Goal: Task Accomplishment & Management: Manage account settings

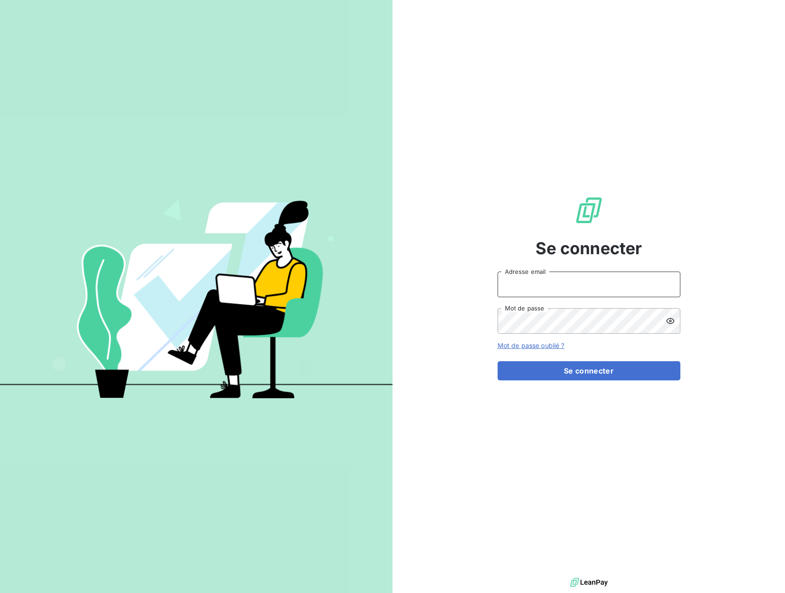
click at [536, 284] on input "Adresse email" at bounding box center [589, 284] width 183 height 26
type input "[EMAIL_ADDRESS][DOMAIN_NAME]"
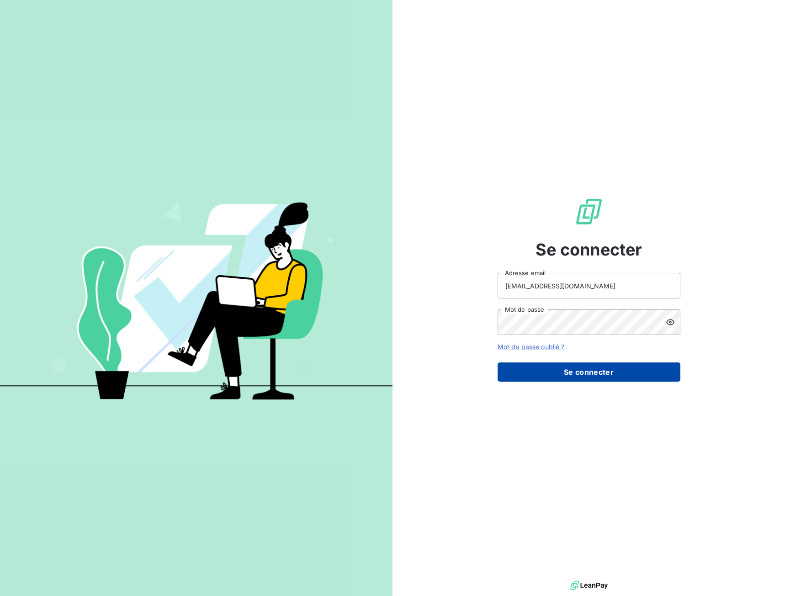
click at [552, 375] on button "Se connecter" at bounding box center [589, 371] width 183 height 19
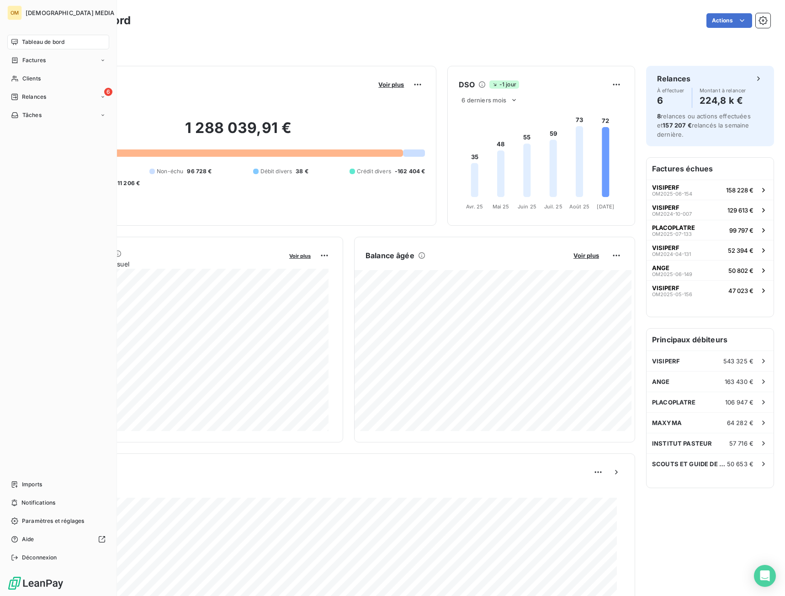
drag, startPoint x: 20, startPoint y: 79, endPoint x: 79, endPoint y: 69, distance: 59.9
click at [21, 78] on div "Clients" at bounding box center [58, 78] width 102 height 15
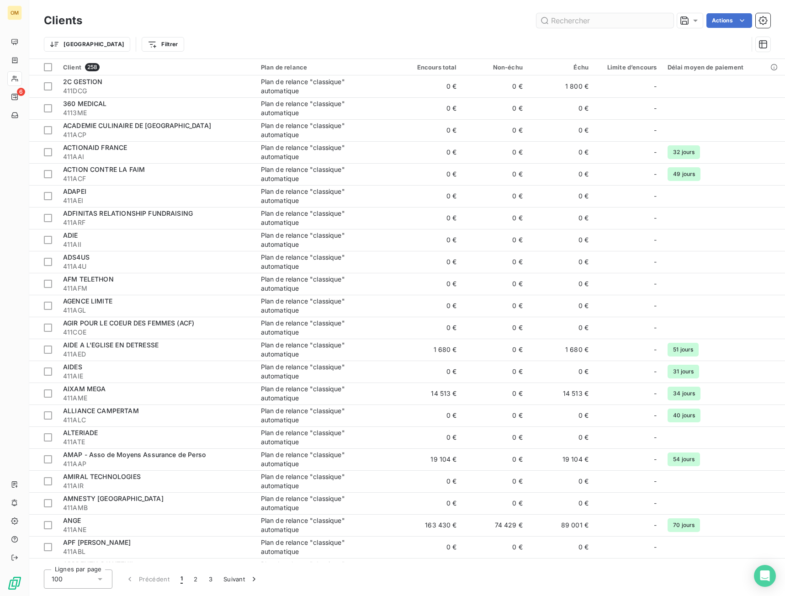
click at [573, 14] on input "text" at bounding box center [604, 20] width 137 height 15
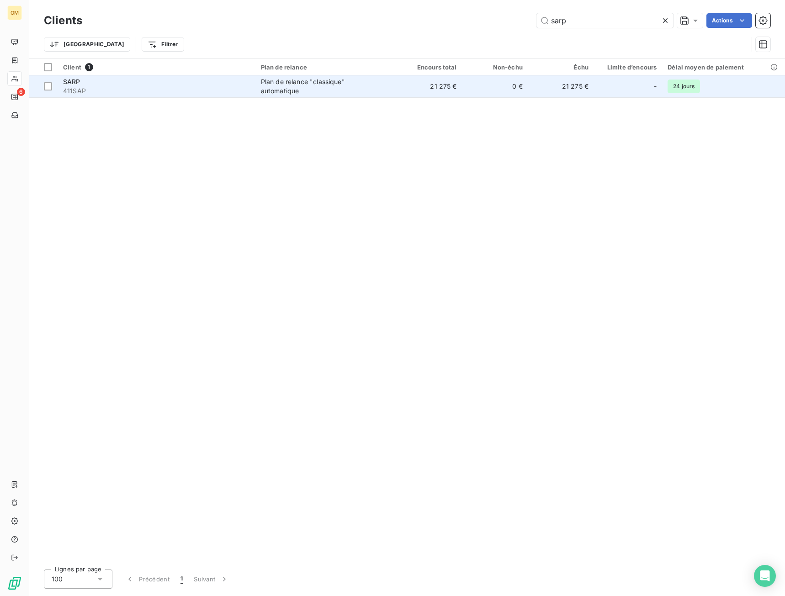
type input "sarp"
click at [313, 91] on div "Plan de relance "classique" automatique" at bounding box center [318, 86] width 114 height 18
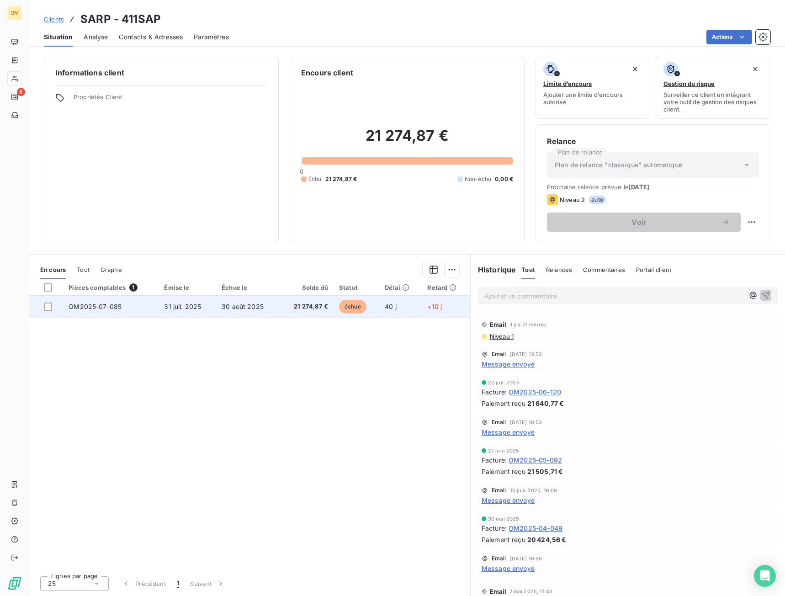
click at [232, 299] on td "30 août 2025" at bounding box center [248, 307] width 64 height 22
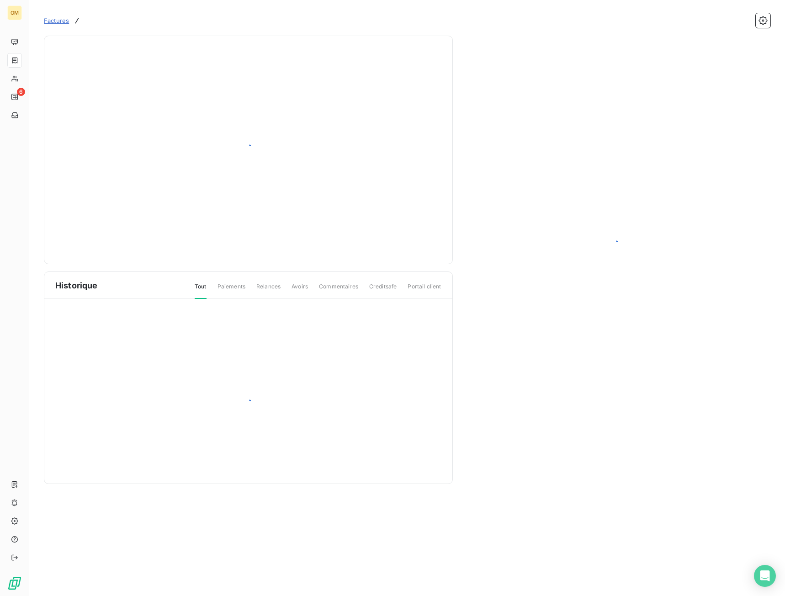
click at [733, 34] on div "Historique Tout Paiements Relances Avoirs Commentaires Creditsafe Portail client" at bounding box center [407, 257] width 727 height 454
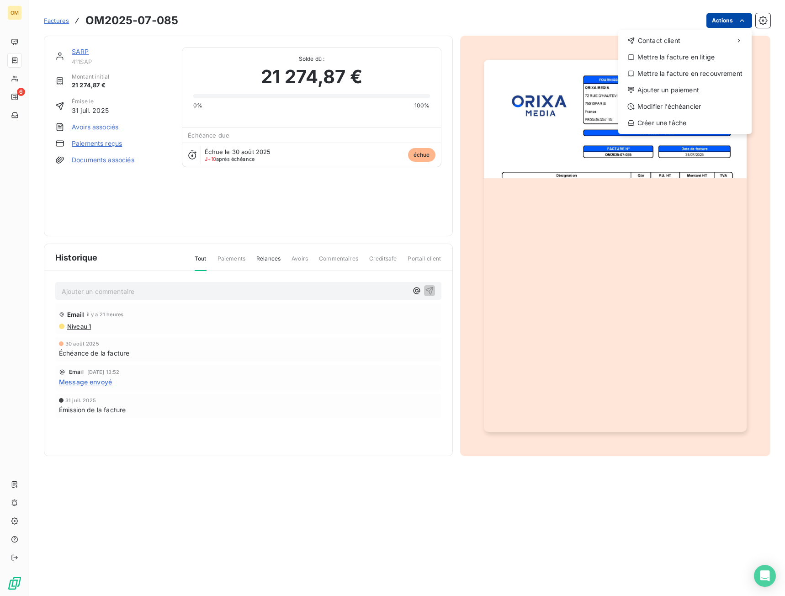
click at [711, 21] on html "OM 6 Factures OM2025-07-085 Actions Contact client Mettre la facture en litige …" at bounding box center [392, 298] width 785 height 596
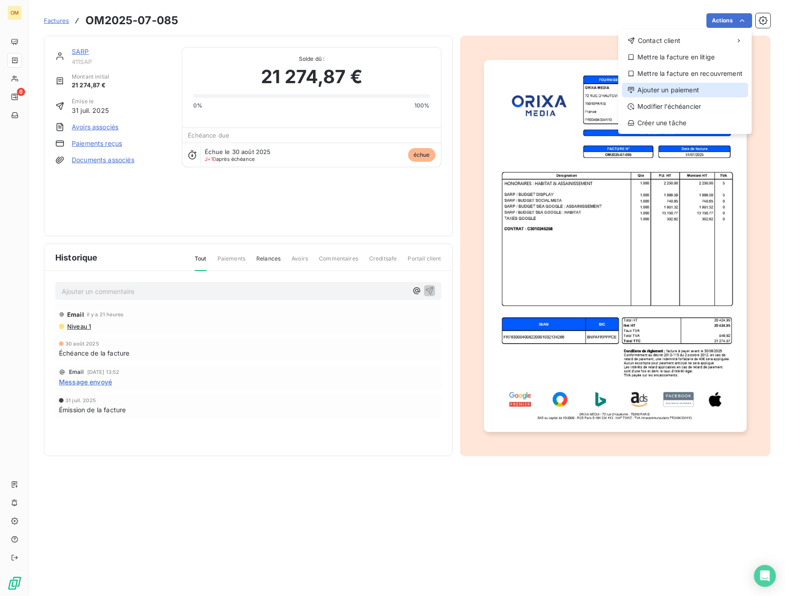
click at [700, 88] on div "Ajouter un paiement" at bounding box center [685, 90] width 126 height 15
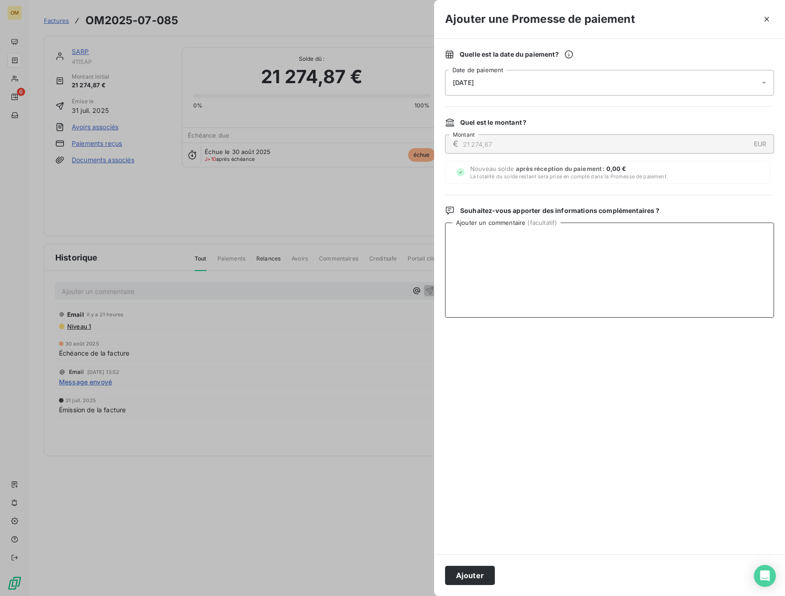
click at [598, 266] on textarea "Ajouter un commentaire ( facultatif )" at bounding box center [609, 270] width 329 height 95
drag, startPoint x: 572, startPoint y: 248, endPoint x: 446, endPoint y: 245, distance: 125.2
click at [446, 245] on textarea "VIRT BNP LE 09/09" at bounding box center [609, 270] width 329 height 95
type textarea "VIRT BNP LE 09/09"
click at [486, 574] on button "Ajouter" at bounding box center [470, 575] width 50 height 19
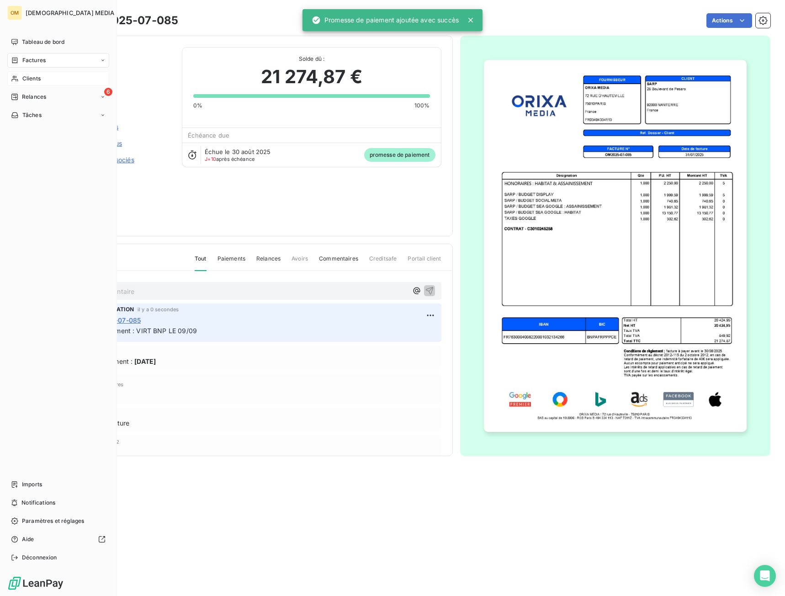
click at [23, 85] on div "Clients" at bounding box center [58, 78] width 102 height 15
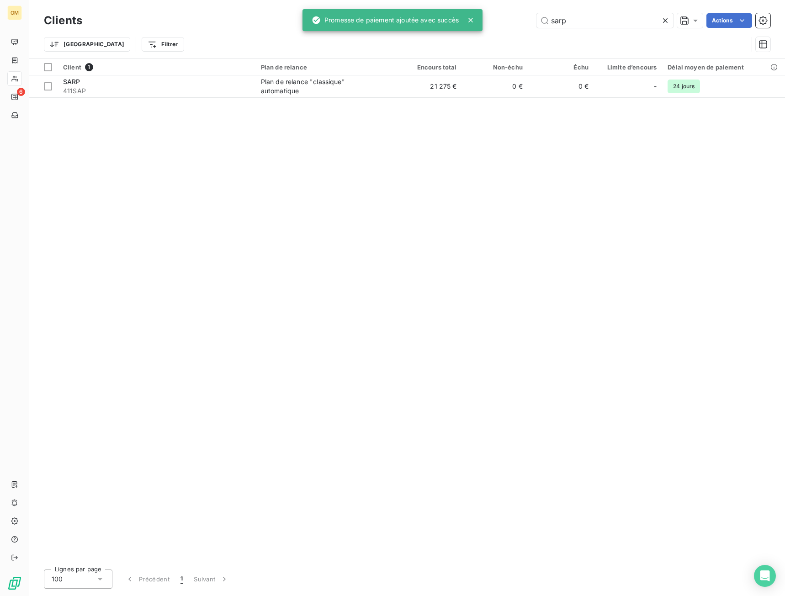
drag, startPoint x: 573, startPoint y: 15, endPoint x: 480, endPoint y: 31, distance: 94.6
click at [497, 35] on div "Clients sarp Actions Trier Filtrer" at bounding box center [407, 35] width 727 height 48
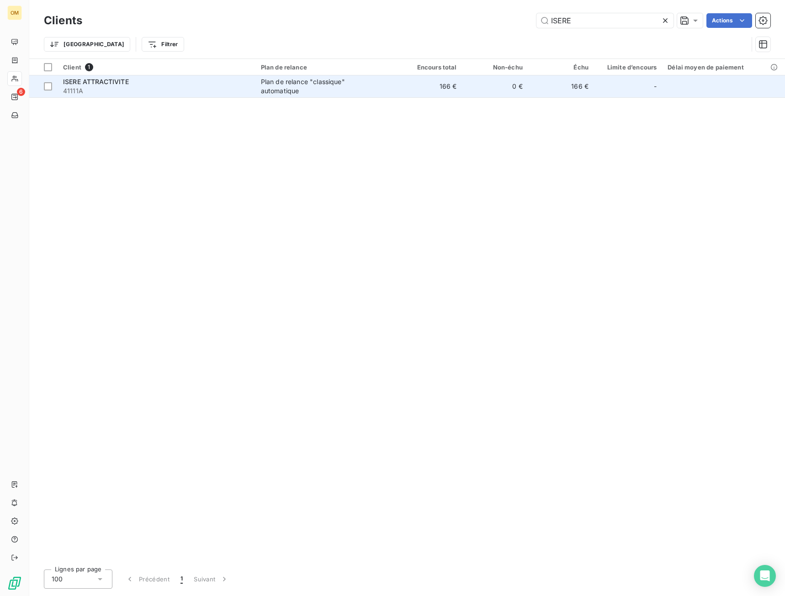
type input "ISERE"
click at [442, 91] on td "166 €" at bounding box center [429, 86] width 66 height 22
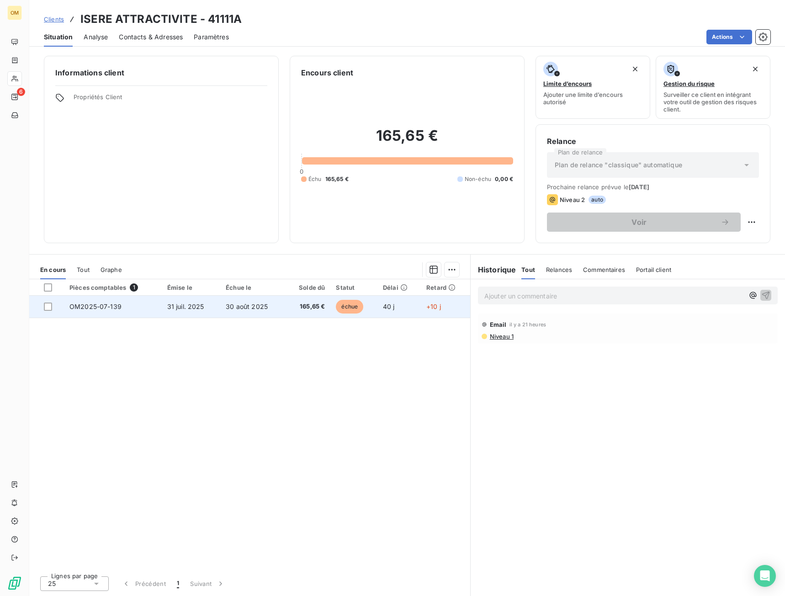
click at [408, 308] on td "40 j" at bounding box center [398, 307] width 43 height 22
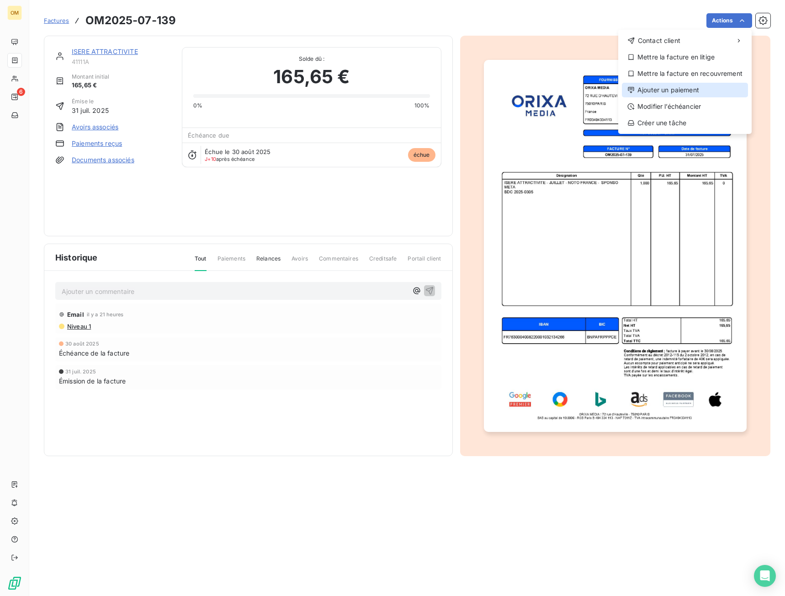
click at [709, 91] on div "Ajouter un paiement" at bounding box center [685, 90] width 126 height 15
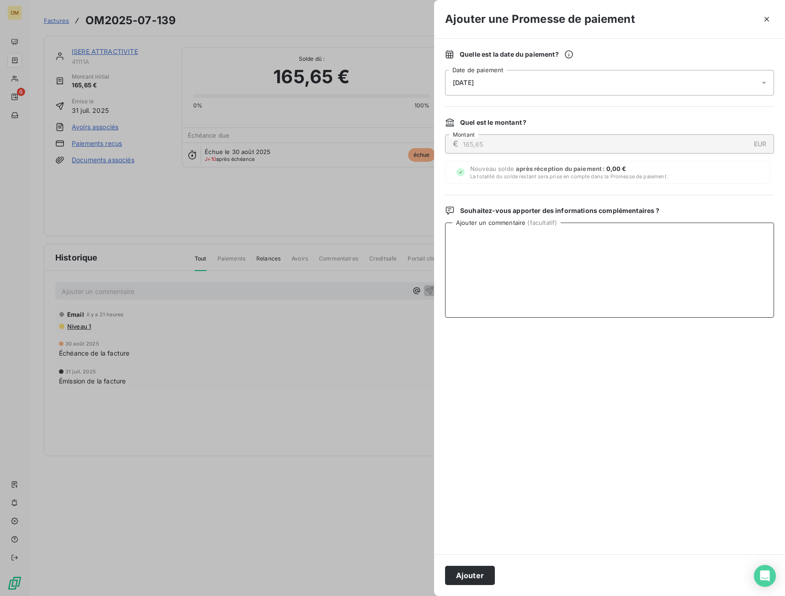
click at [616, 274] on textarea "Ajouter un commentaire ( facultatif )" at bounding box center [609, 270] width 329 height 95
paste textarea "VIRT BNP LE 09/09"
type textarea "VIRT BNP LE 09/09"
click at [489, 572] on button "Ajouter" at bounding box center [470, 575] width 50 height 19
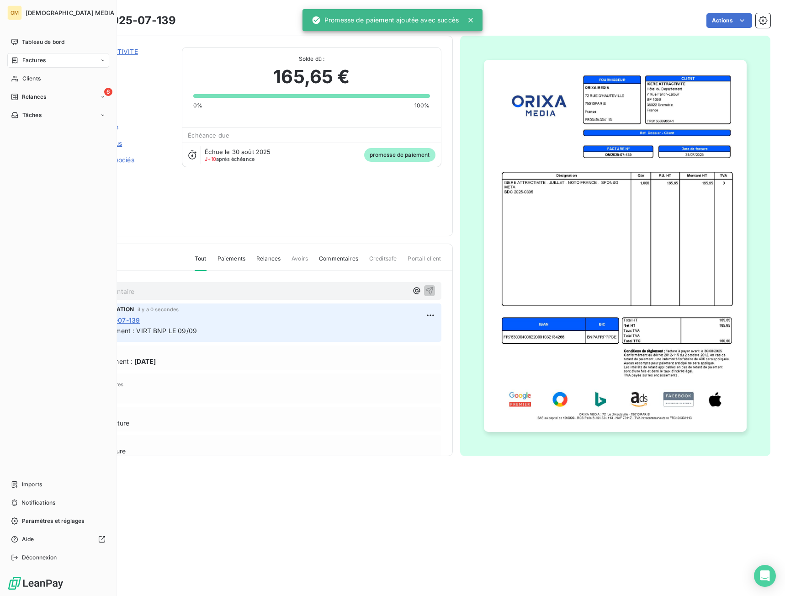
drag, startPoint x: 23, startPoint y: 77, endPoint x: 76, endPoint y: 70, distance: 53.4
click at [23, 77] on span "Clients" at bounding box center [31, 78] width 18 height 8
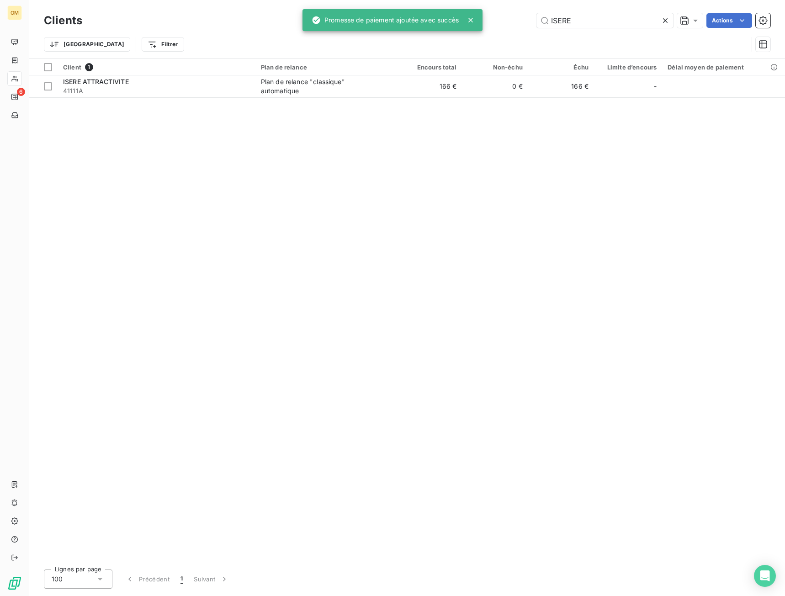
drag, startPoint x: 529, startPoint y: 27, endPoint x: 419, endPoint y: 54, distance: 112.8
click at [420, 54] on div "Clients ISERE Actions Trier Filtrer" at bounding box center [407, 35] width 727 height 48
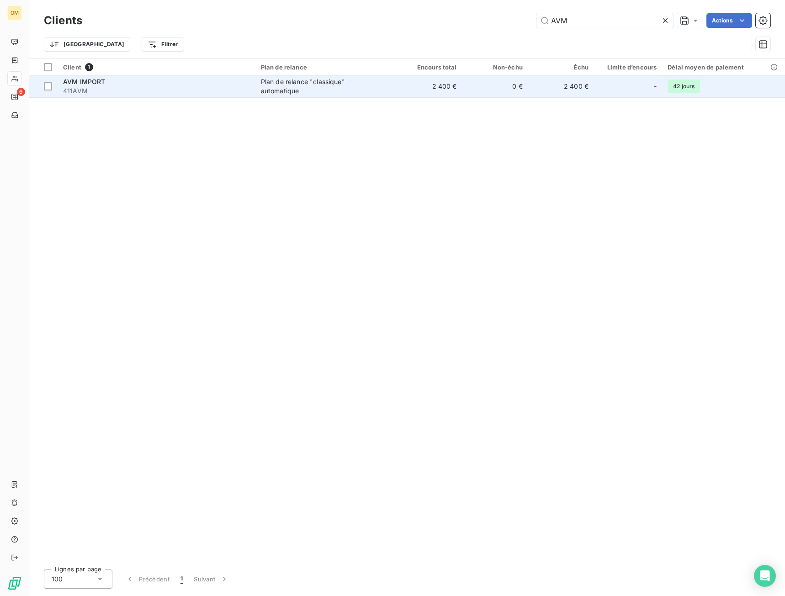
type input "AVM"
click at [339, 89] on div "Plan de relance "classique" automatique" at bounding box center [318, 86] width 114 height 18
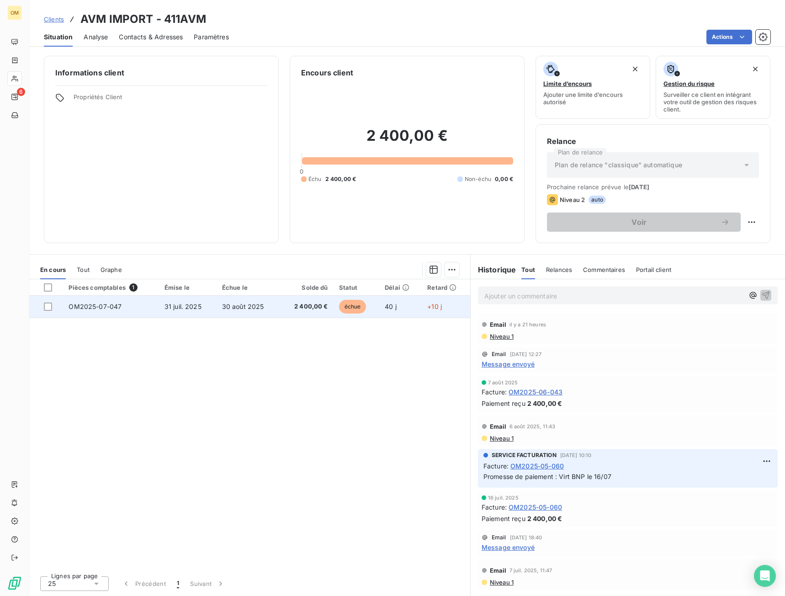
click at [390, 311] on td "40 j" at bounding box center [400, 307] width 42 height 22
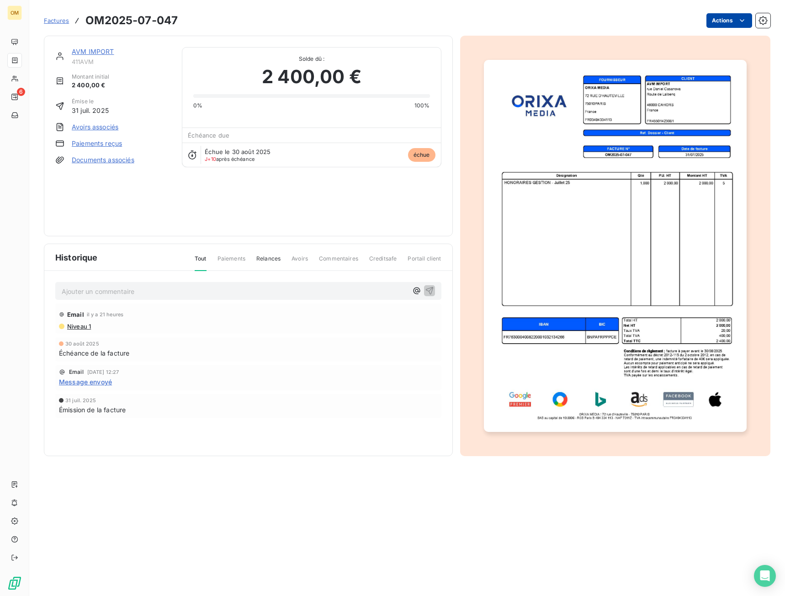
click at [737, 16] on html "OM 6 Factures OM2025-07-047 Actions AVM IMPORT 411AVM Montant initial 2 400,00 …" at bounding box center [392, 298] width 785 height 596
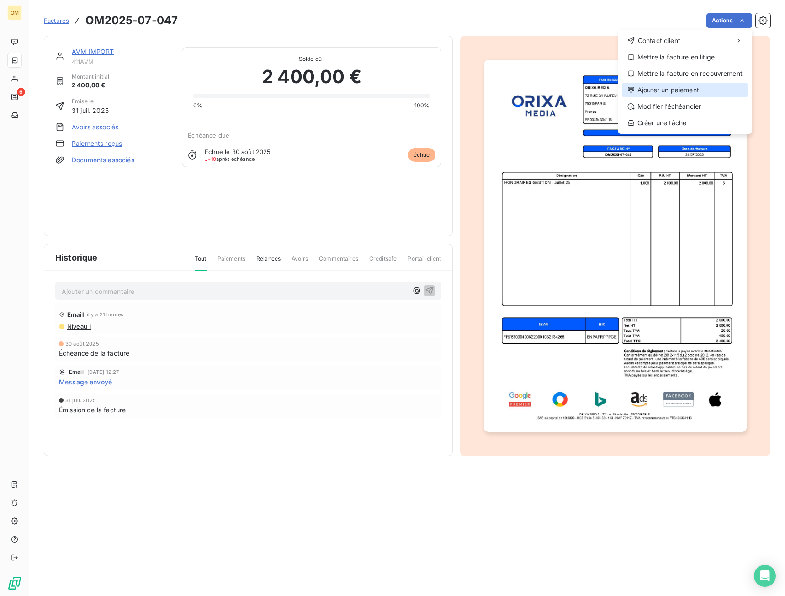
click at [708, 92] on div "Ajouter un paiement" at bounding box center [685, 90] width 126 height 15
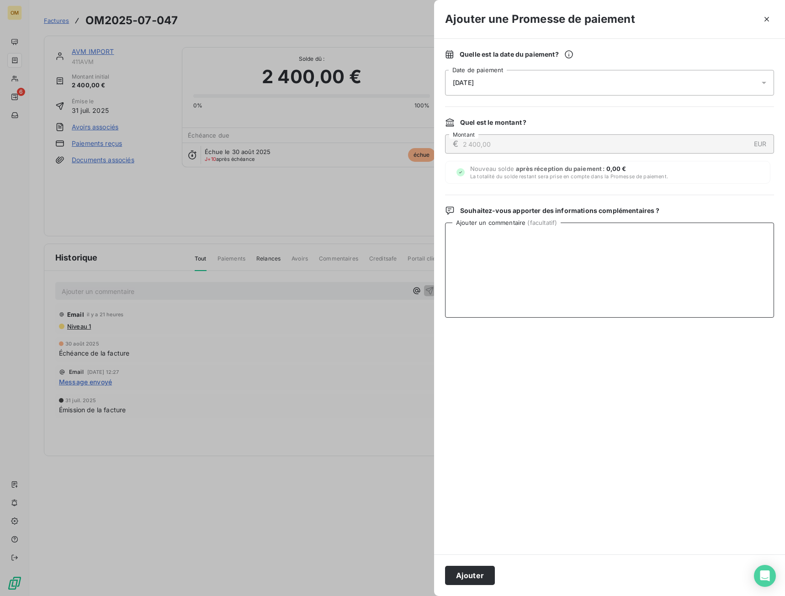
click at [593, 252] on textarea "Ajouter un commentaire ( facultatif )" at bounding box center [609, 270] width 329 height 95
paste textarea "VIRT BNP LE 09/09"
type textarea "VIRT BNP LE 09/09"
drag, startPoint x: 478, startPoint y: 574, endPoint x: 477, endPoint y: 560, distance: 13.7
click at [477, 569] on button "Ajouter" at bounding box center [470, 575] width 50 height 19
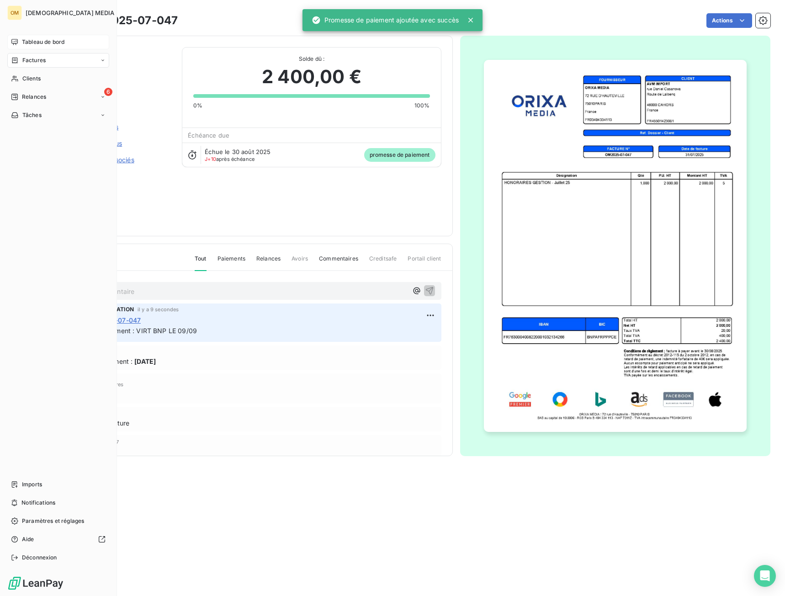
drag, startPoint x: 17, startPoint y: 45, endPoint x: 24, endPoint y: 48, distance: 7.4
click at [17, 44] on icon at bounding box center [14, 41] width 7 height 7
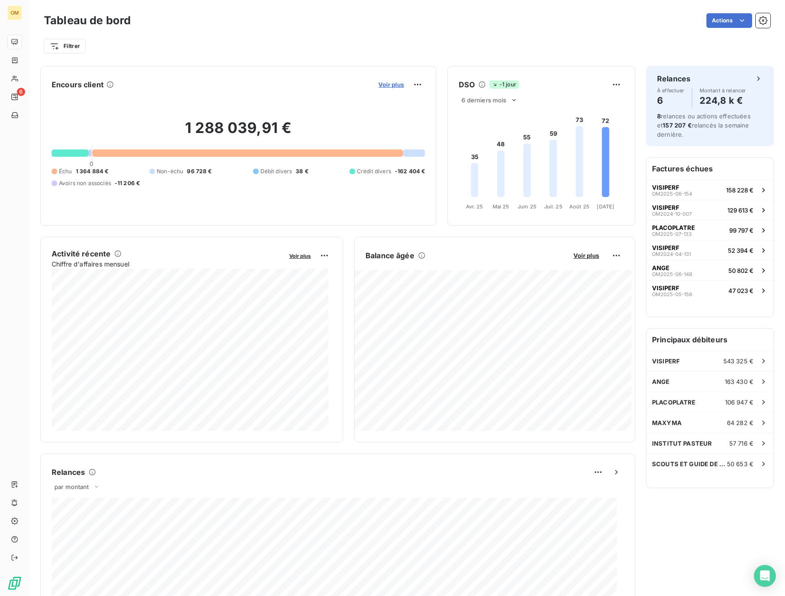
click at [382, 85] on span "Voir plus" at bounding box center [391, 84] width 26 height 7
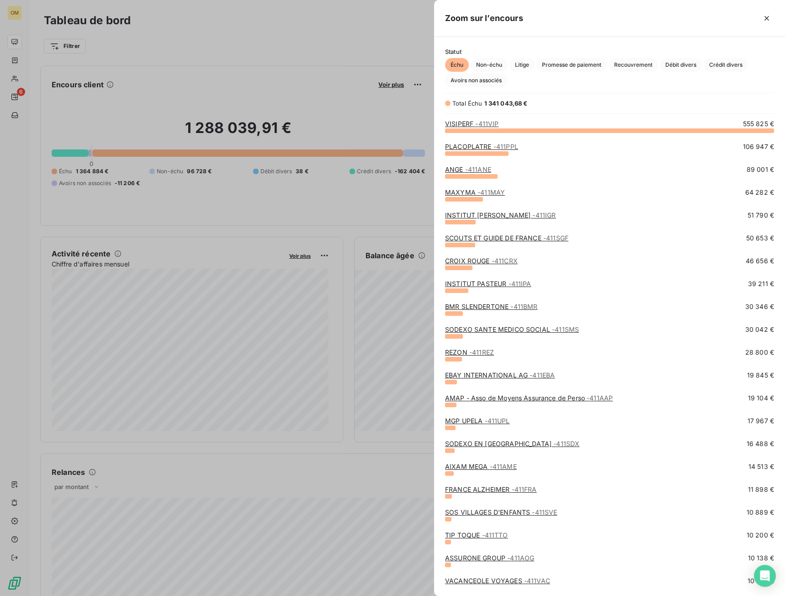
scroll to position [459, 344]
click at [587, 66] on span "Promesse de paiement" at bounding box center [571, 65] width 70 height 14
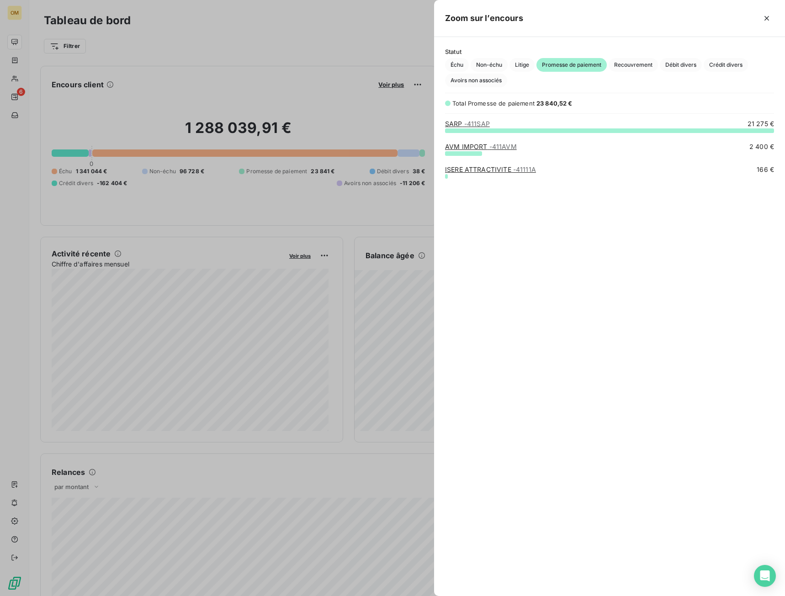
click at [291, 64] on div at bounding box center [392, 298] width 785 height 596
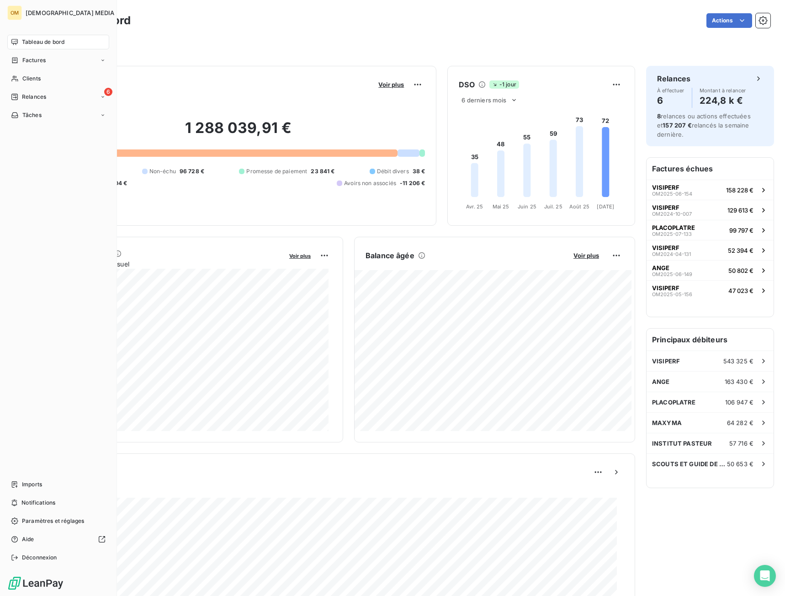
drag, startPoint x: 40, startPoint y: 42, endPoint x: 65, endPoint y: 35, distance: 25.6
click at [41, 42] on span "Tableau de bord" at bounding box center [43, 42] width 42 height 8
click at [20, 82] on div "Clients" at bounding box center [58, 78] width 102 height 15
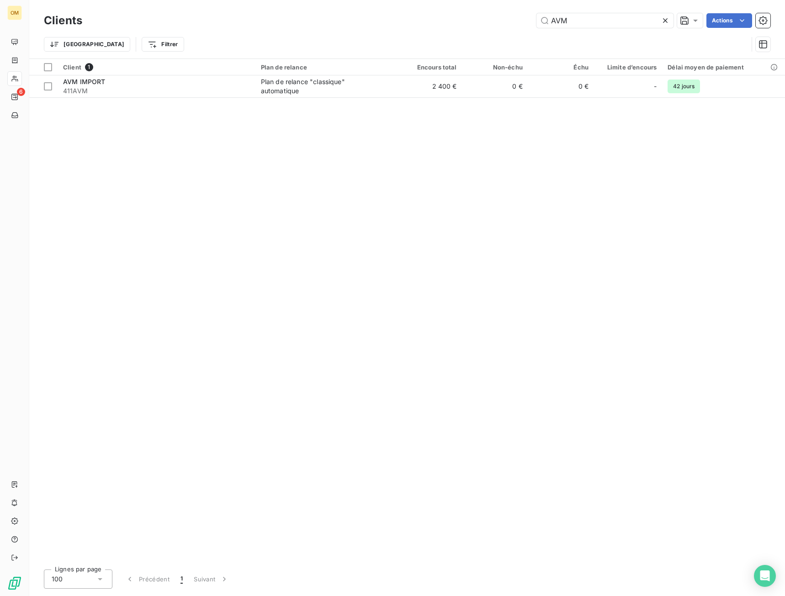
drag, startPoint x: 537, startPoint y: 22, endPoint x: 506, endPoint y: 29, distance: 32.4
click at [506, 29] on div "Clients AVM Actions" at bounding box center [407, 20] width 727 height 19
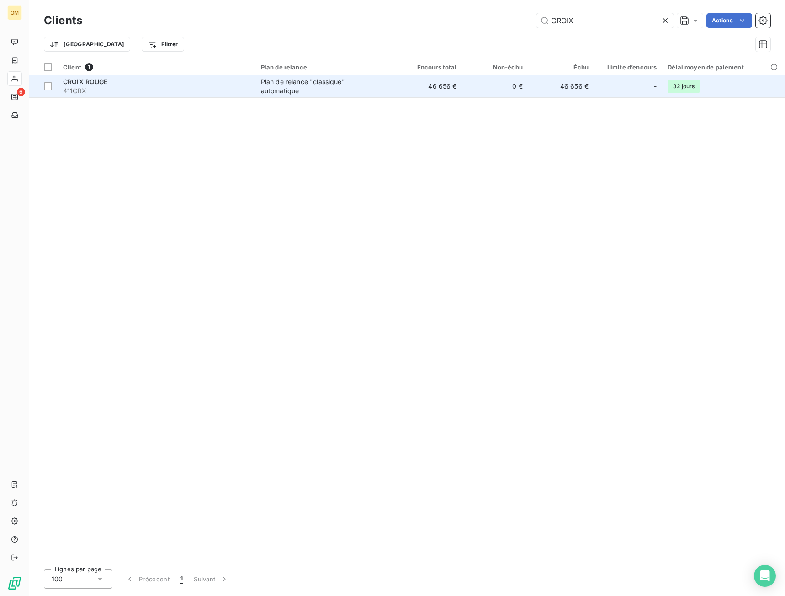
type input "CROIX"
click at [410, 83] on td "46 656 €" at bounding box center [429, 86] width 66 height 22
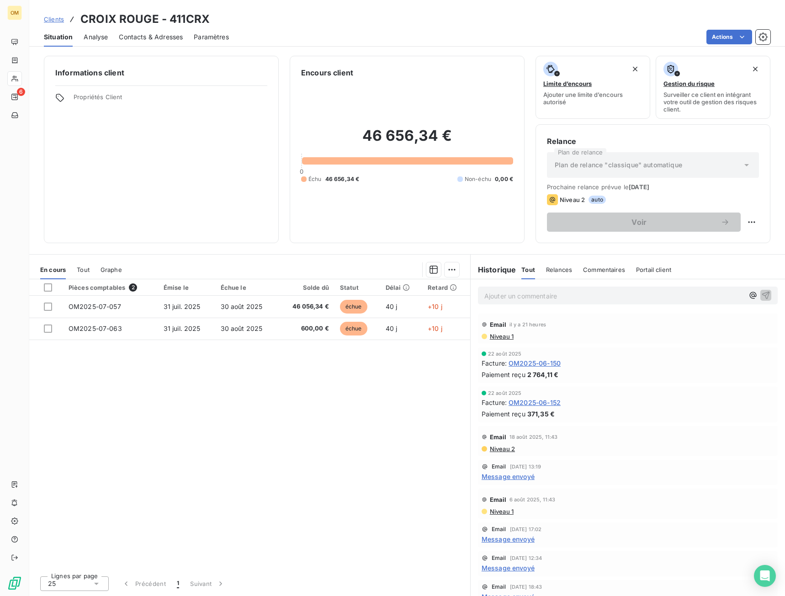
click at [154, 37] on span "Contacts & Adresses" at bounding box center [151, 36] width 64 height 9
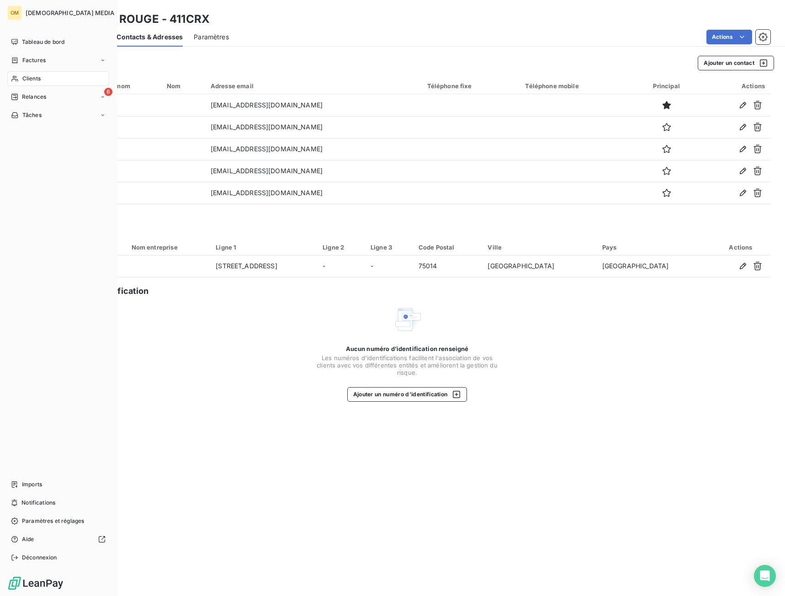
click at [24, 80] on span "Clients" at bounding box center [31, 78] width 18 height 8
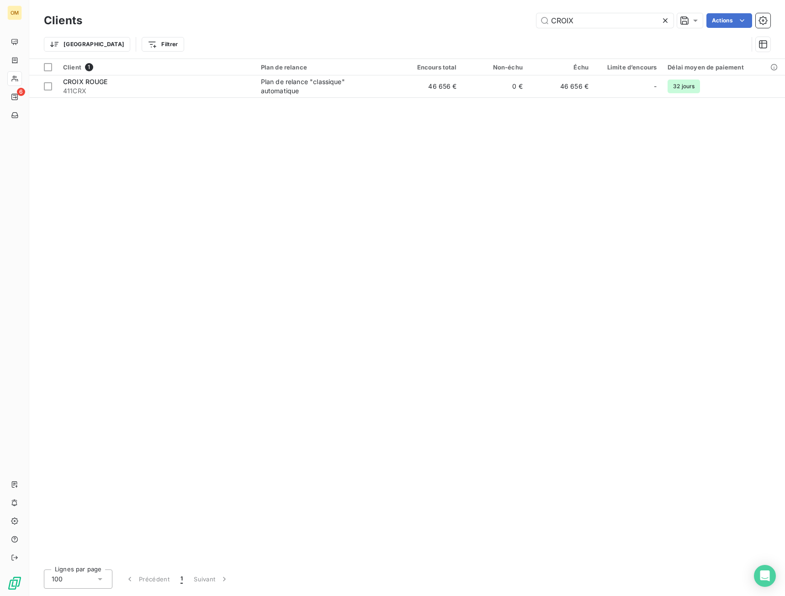
drag, startPoint x: 578, startPoint y: 16, endPoint x: 458, endPoint y: 16, distance: 120.2
click at [460, 16] on div "CROIX Actions" at bounding box center [431, 20] width 677 height 15
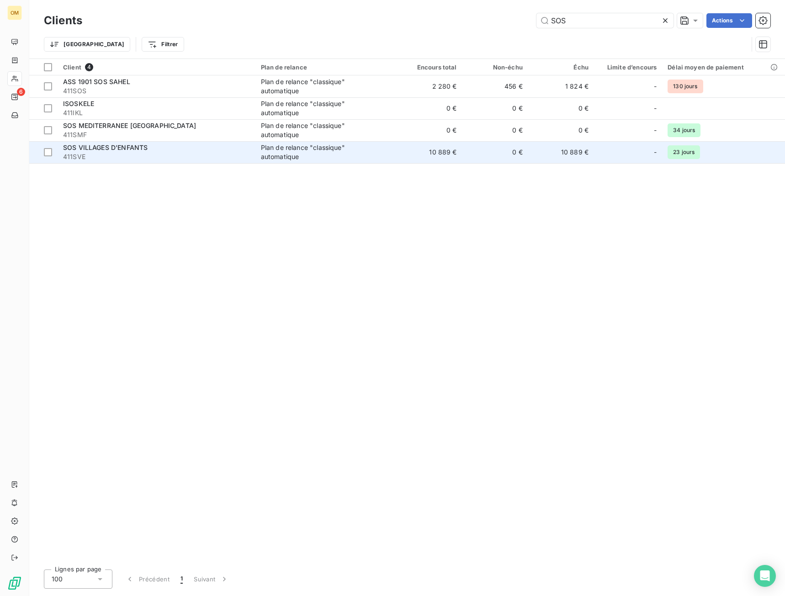
type input "SOS"
click at [137, 153] on span "411SVE" at bounding box center [156, 156] width 187 height 9
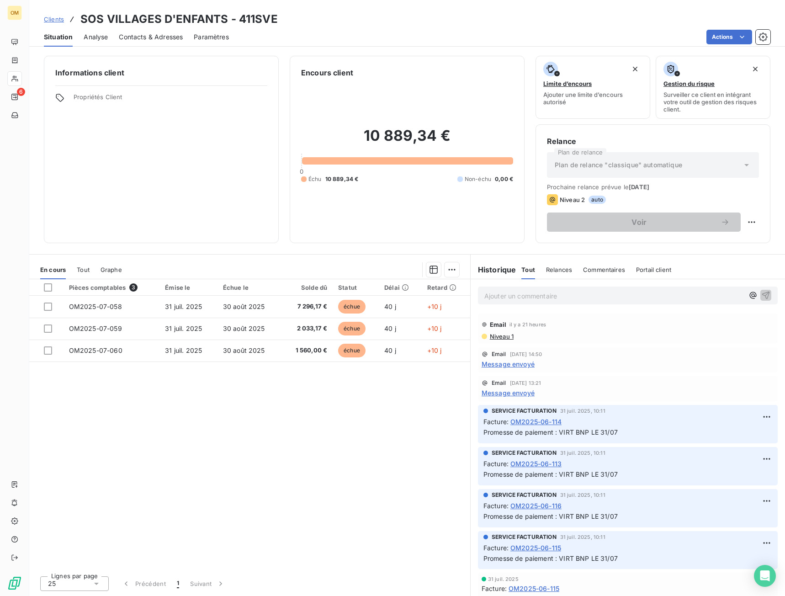
click at [139, 39] on span "Contacts & Adresses" at bounding box center [151, 36] width 64 height 9
